Goal: Transaction & Acquisition: Purchase product/service

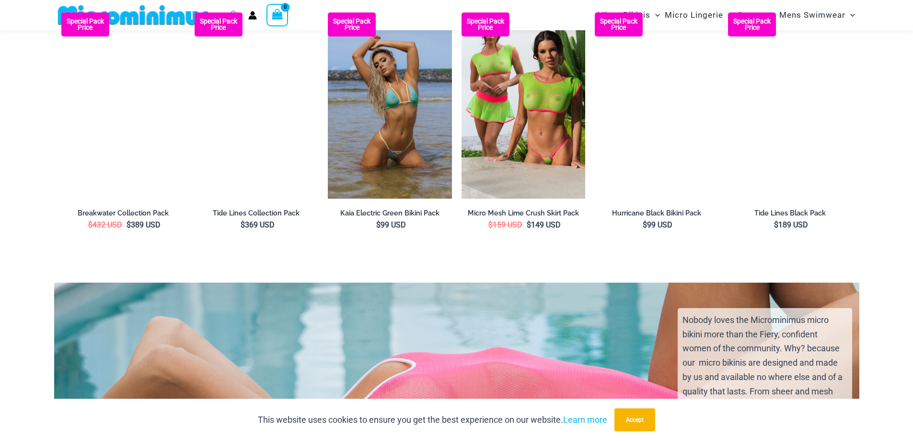
scroll to position [1526, 0]
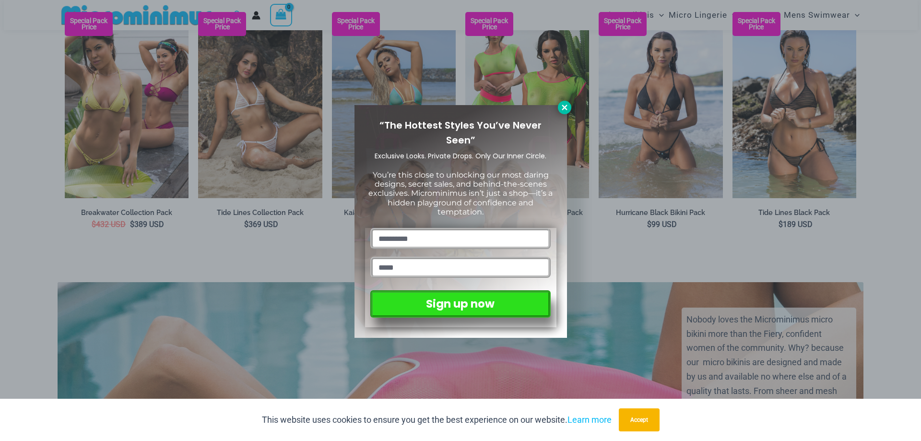
click at [561, 103] on button at bounding box center [564, 107] width 13 height 13
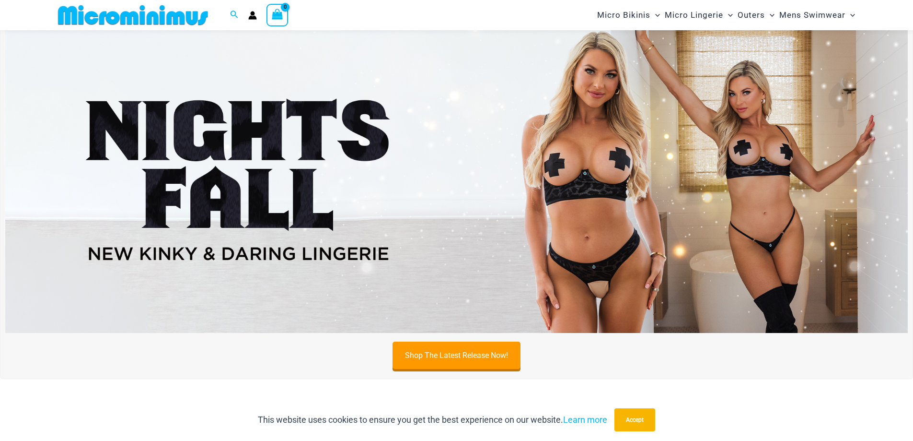
scroll to position [0, 0]
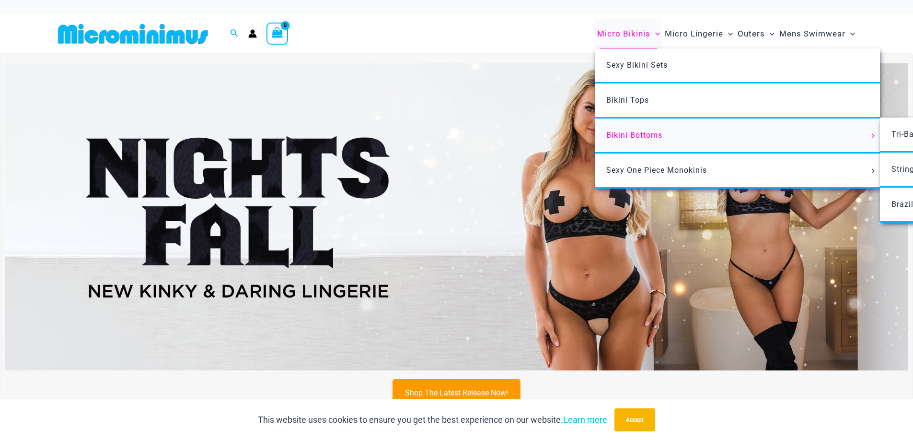
click at [668, 129] on link "Bikini Bottoms" at bounding box center [737, 135] width 285 height 35
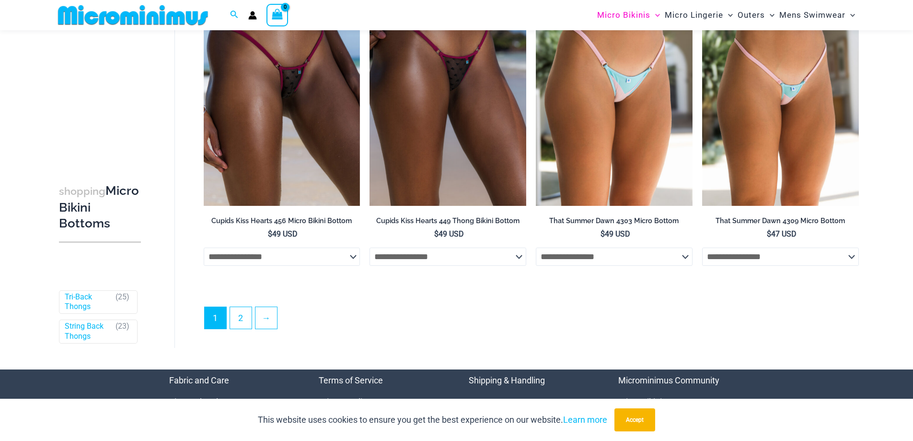
scroll to position [3001, 0]
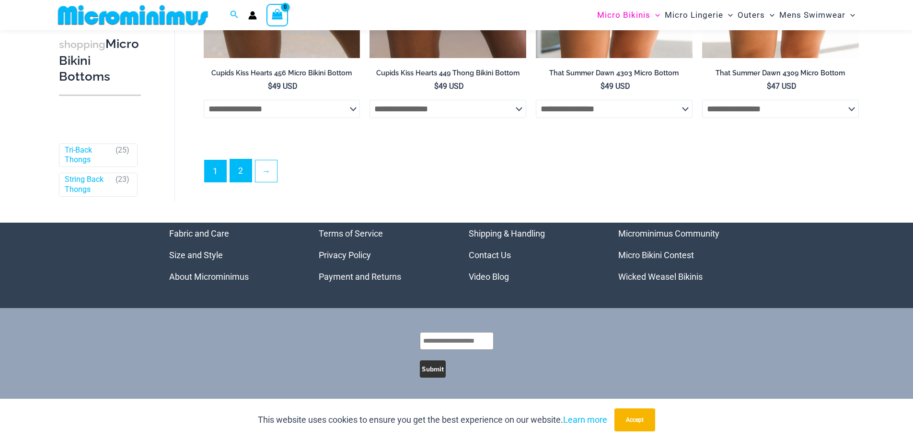
click at [233, 169] on link "2" at bounding box center [241, 170] width 22 height 23
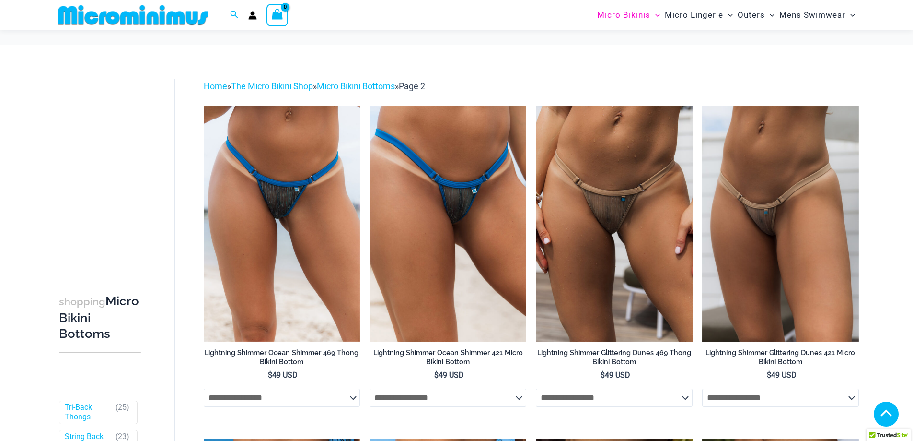
scroll to position [1390, 0]
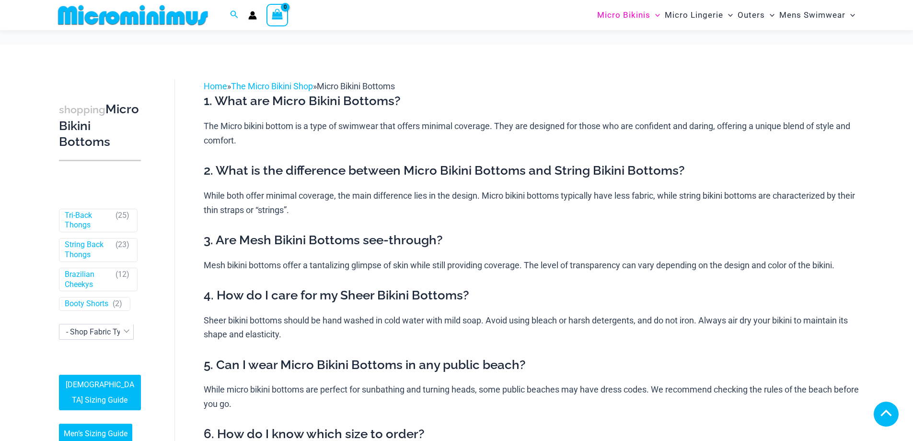
scroll to position [719, 0]
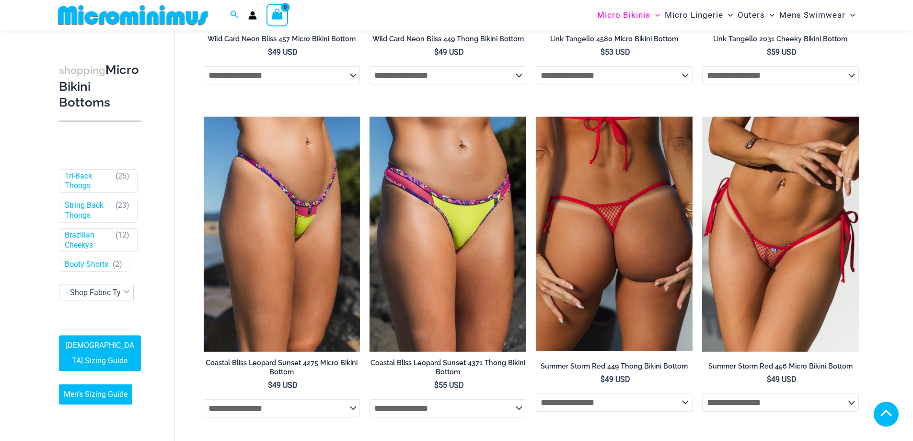
click at [598, 222] on img at bounding box center [614, 234] width 157 height 235
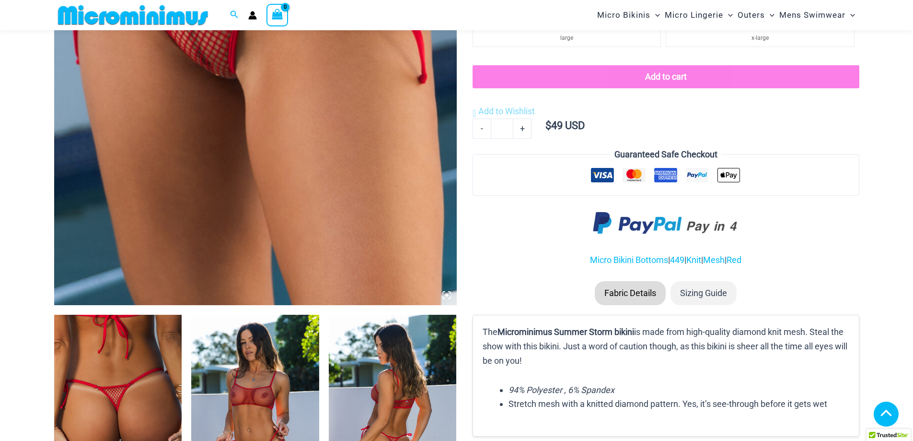
scroll to position [183, 0]
